Goal: Transaction & Acquisition: Book appointment/travel/reservation

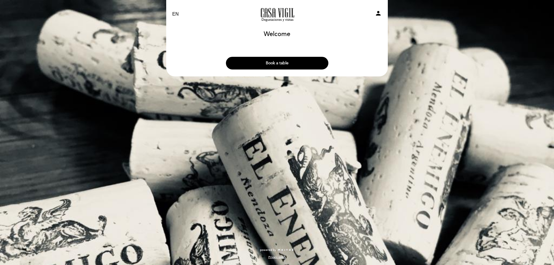
click at [265, 59] on button "Book a table" at bounding box center [277, 63] width 103 height 13
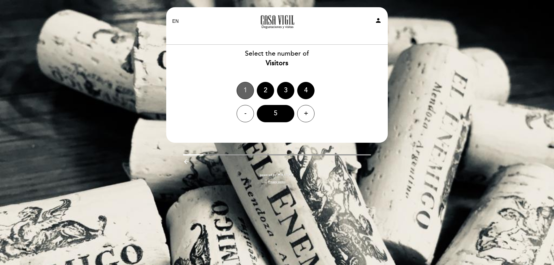
click at [243, 90] on div "1" at bounding box center [245, 90] width 17 height 17
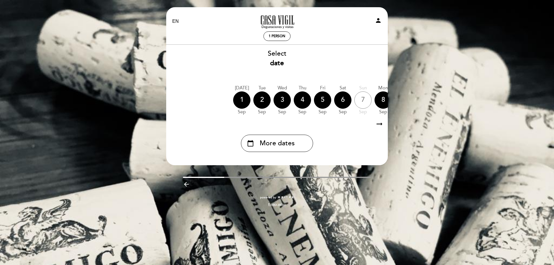
click at [380, 126] on icon "arrow_right_alt" at bounding box center [379, 124] width 9 height 12
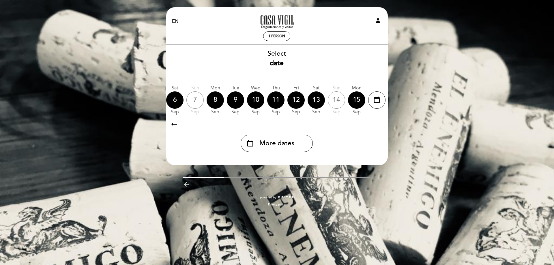
scroll to position [0, 168]
click at [215, 103] on div "8" at bounding box center [214, 100] width 17 height 17
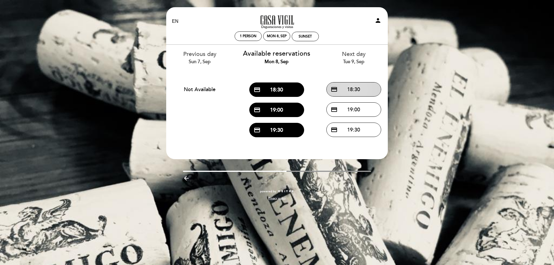
click at [359, 92] on button "credit_card 18:30" at bounding box center [354, 89] width 55 height 14
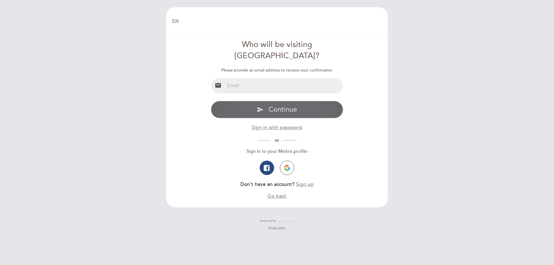
click at [267, 101] on button "send Continue" at bounding box center [277, 109] width 133 height 17
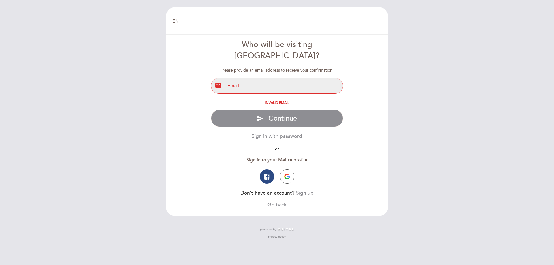
click at [245, 78] on input "email" at bounding box center [284, 85] width 118 height 15
type input "[EMAIL_ADDRESS][PERSON_NAME][DOMAIN_NAME]"
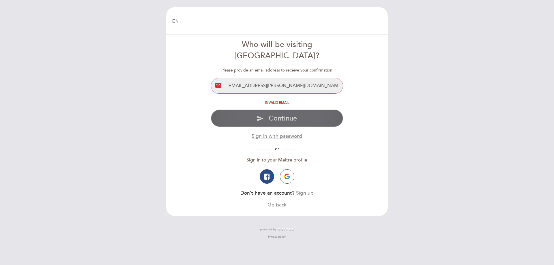
click at [265, 110] on button "send Continue" at bounding box center [277, 118] width 133 height 17
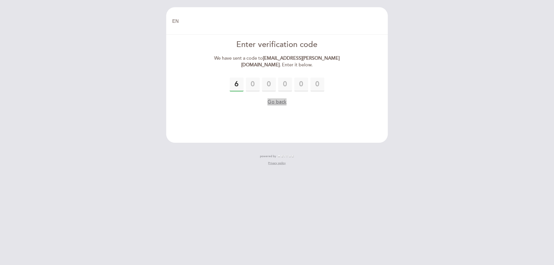
type input "6"
type input "0"
type input "7"
type input "4"
type input "6"
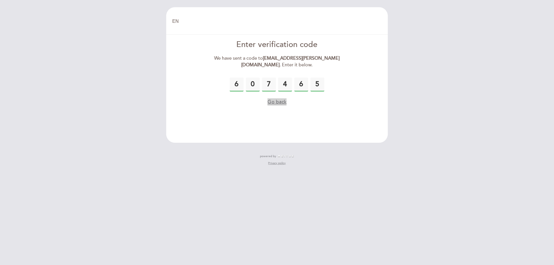
type input "5"
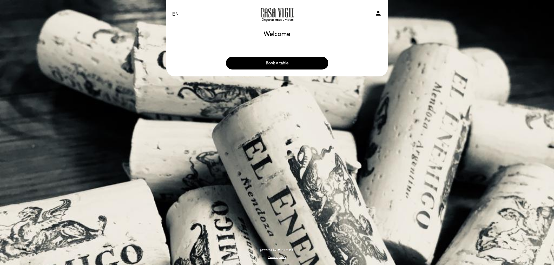
click at [252, 65] on button "Book a table" at bounding box center [277, 63] width 103 height 13
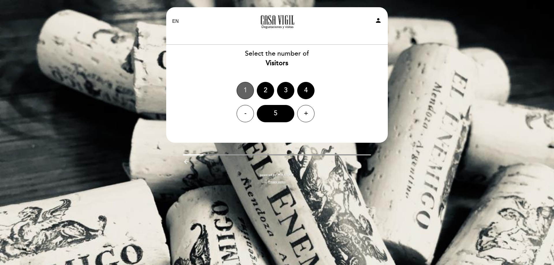
click at [249, 91] on div "1" at bounding box center [245, 90] width 17 height 17
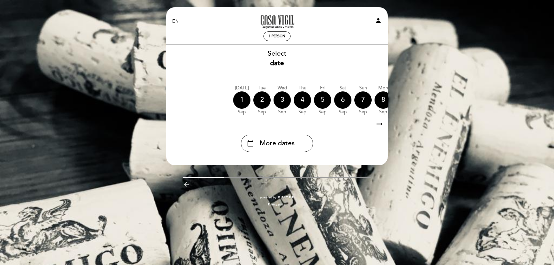
click at [379, 123] on icon "arrow_right_alt" at bounding box center [379, 124] width 9 height 12
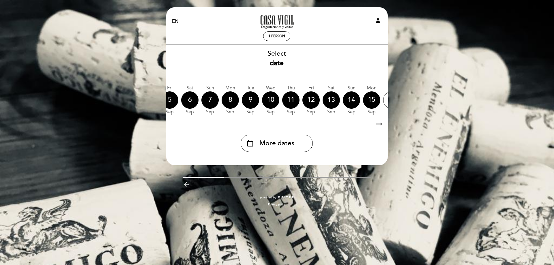
scroll to position [0, 168]
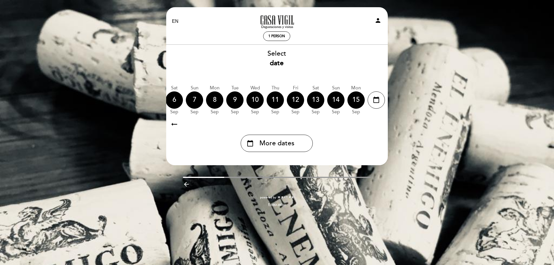
click at [379, 123] on icon "arrow_right_alt" at bounding box center [379, 124] width 9 height 12
